Goal: Find contact information: Find contact information

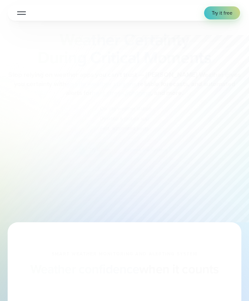
click at [23, 17] on button "Open Menu" at bounding box center [21, 13] width 15 height 12
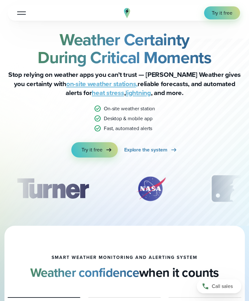
click at [29, 9] on button "Open Menu" at bounding box center [21, 13] width 15 height 12
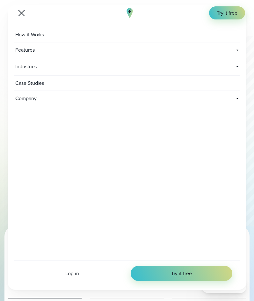
click at [25, 17] on button "Open Menu" at bounding box center [21, 13] width 15 height 12
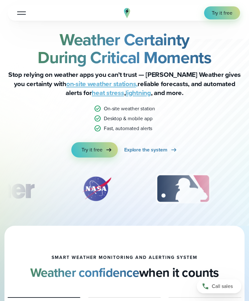
click at [202, 101] on div "Weather Certainty During Critical Moments Stop relying on weather apps you can’…" at bounding box center [125, 94] width 234 height 127
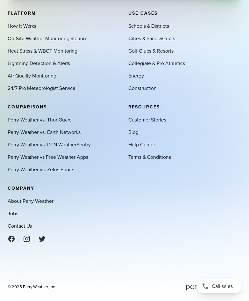
scroll to position [88, 0]
click at [20, 230] on div "About Perry Weather Jobs Contact Us" at bounding box center [64, 219] width 113 height 45
click at [18, 224] on link "Contact Us" at bounding box center [20, 225] width 24 height 7
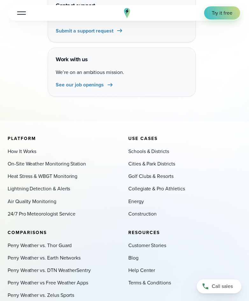
scroll to position [414, 0]
